Goal: Find specific page/section: Find specific page/section

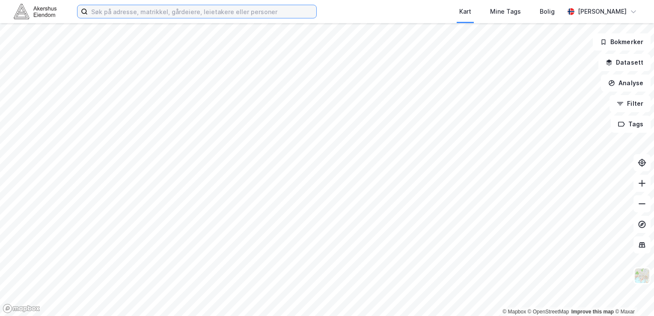
click at [207, 12] on input at bounding box center [202, 11] width 228 height 13
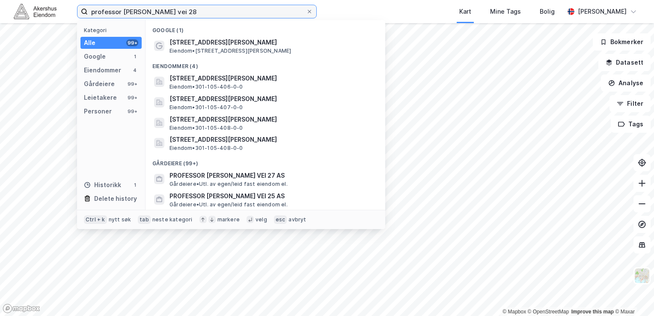
type input "professor [PERSON_NAME] vei 28"
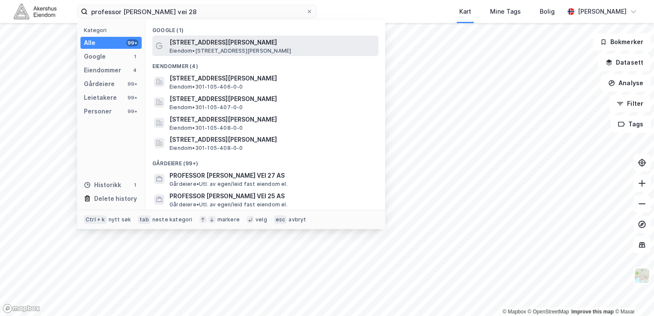
click at [218, 42] on span "[STREET_ADDRESS][PERSON_NAME]" at bounding box center [271, 42] width 205 height 10
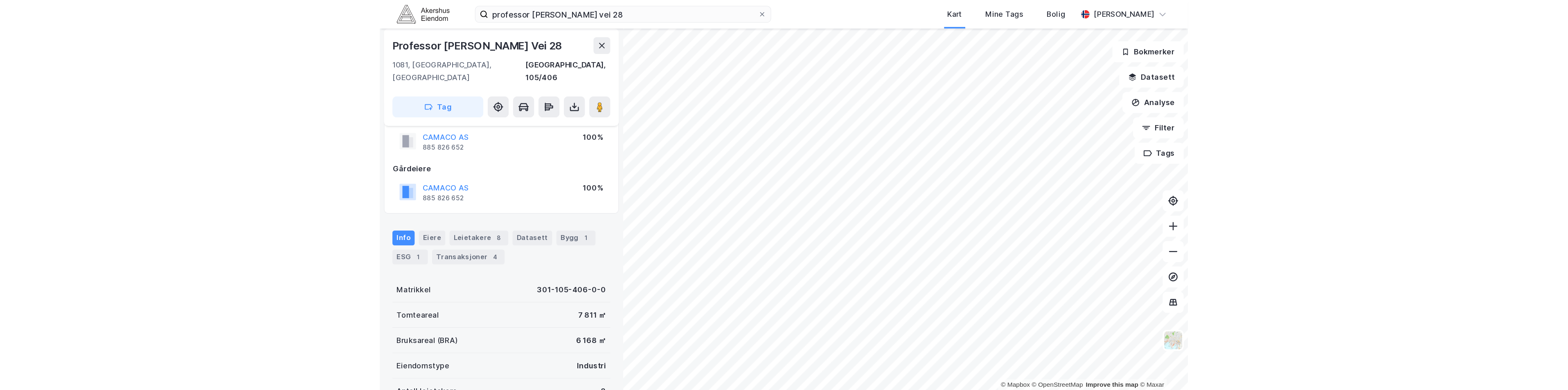
scroll to position [21, 0]
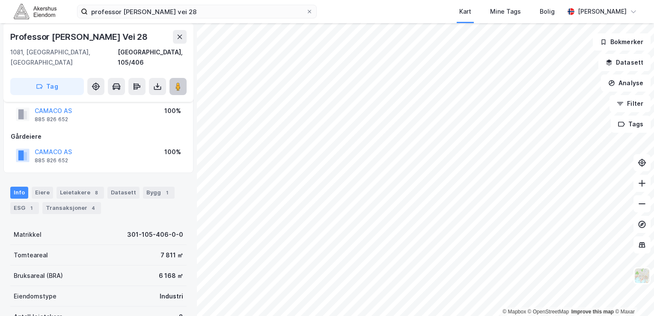
click at [182, 82] on icon at bounding box center [178, 86] width 9 height 9
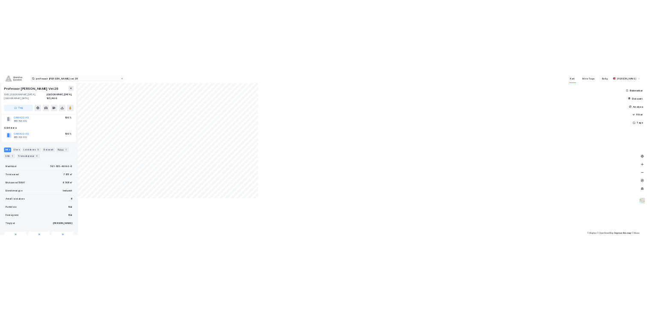
scroll to position [23, 0]
